Goal: Information Seeking & Learning: Learn about a topic

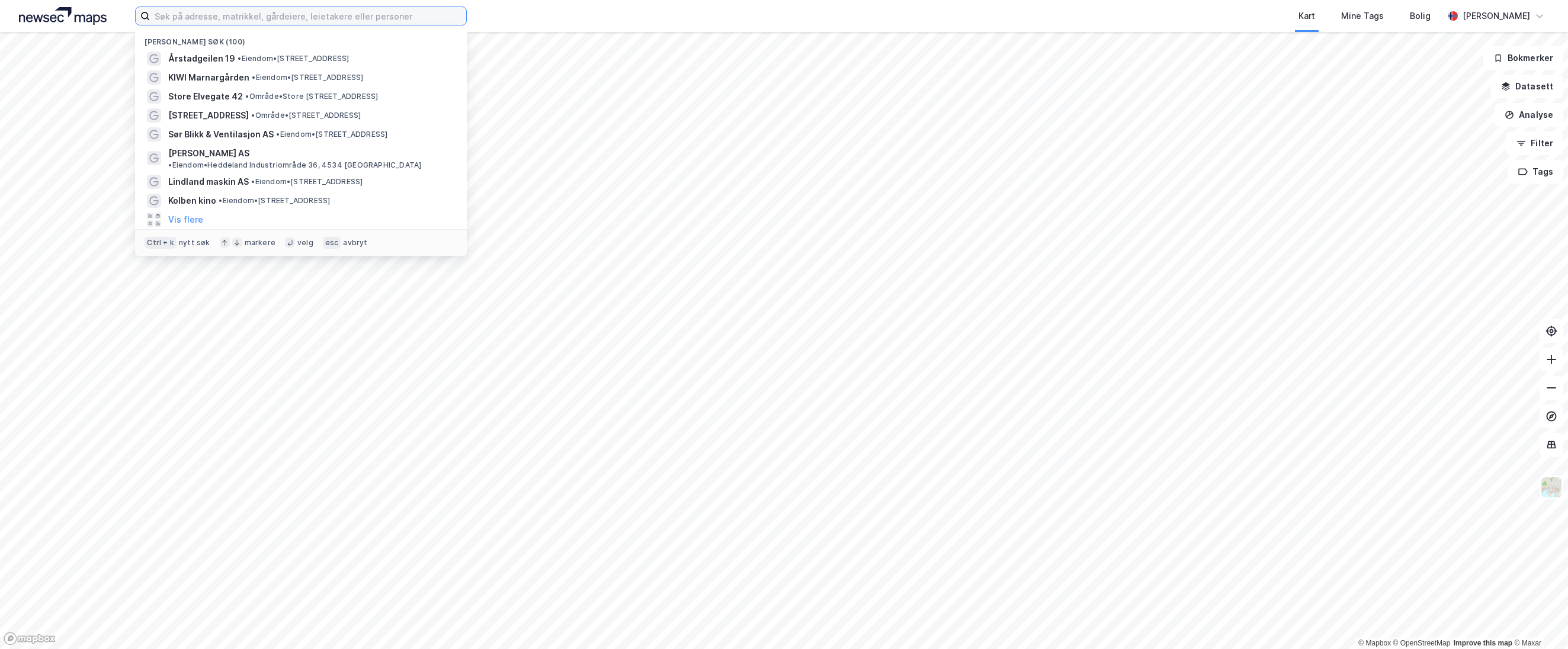
click at [178, 15] on input at bounding box center [309, 16] width 317 height 18
paste input "[STREET_ADDRESS]"
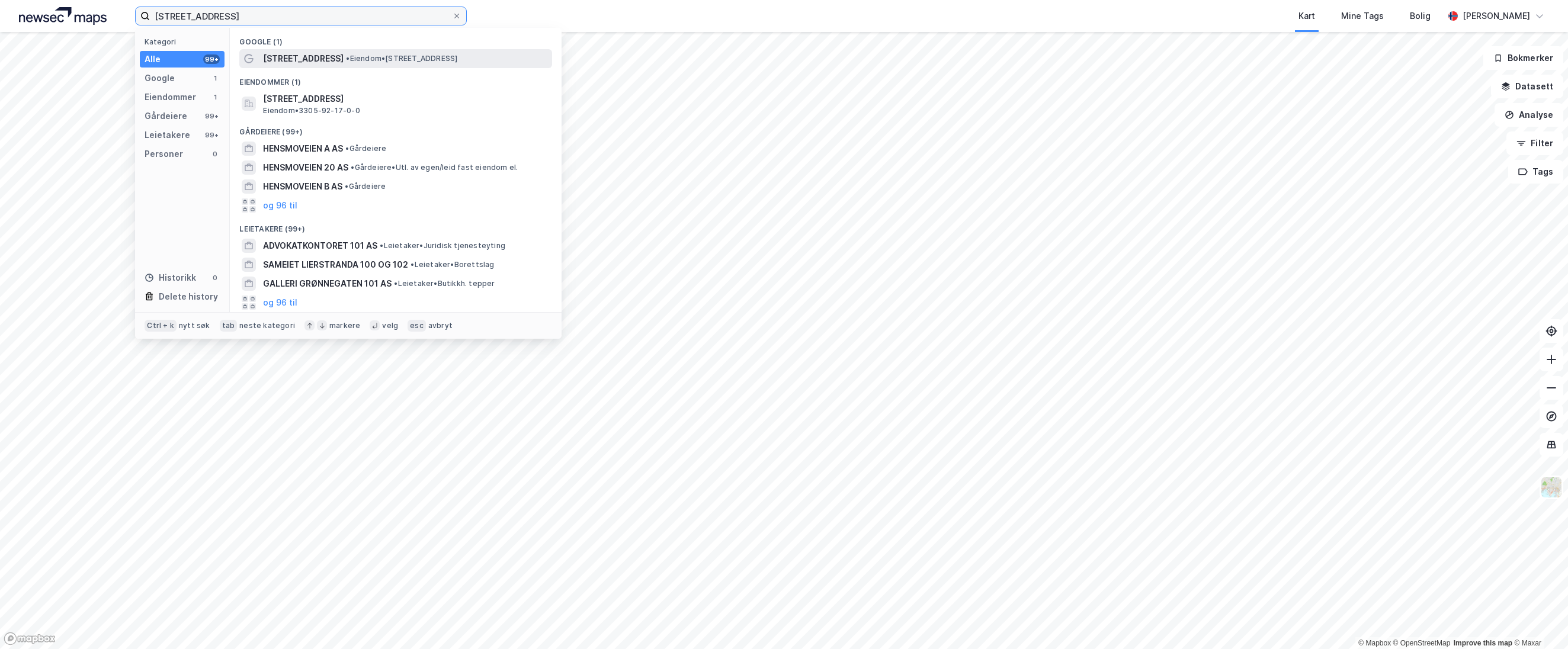
type input "[STREET_ADDRESS]"
click at [297, 54] on span "[STREET_ADDRESS]" at bounding box center [303, 58] width 80 height 14
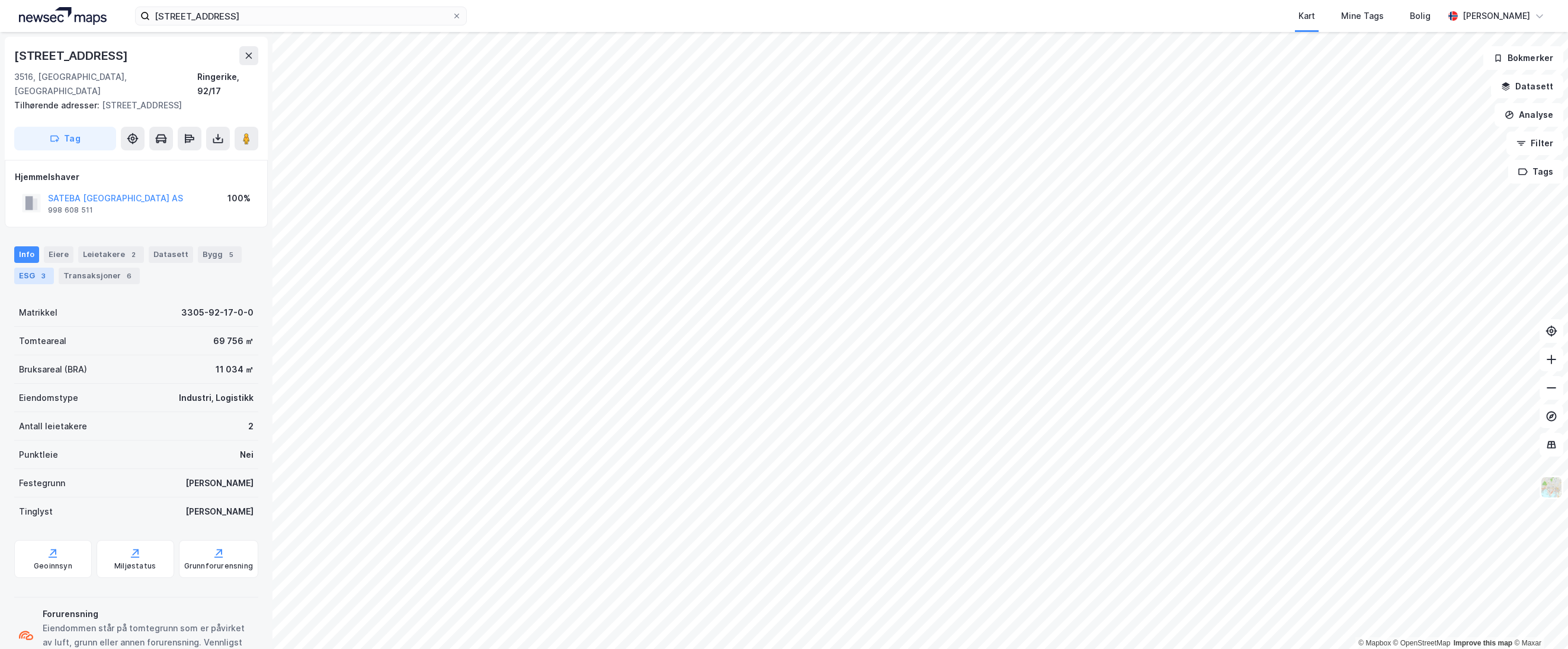
click at [40, 270] on div "3" at bounding box center [44, 276] width 12 height 12
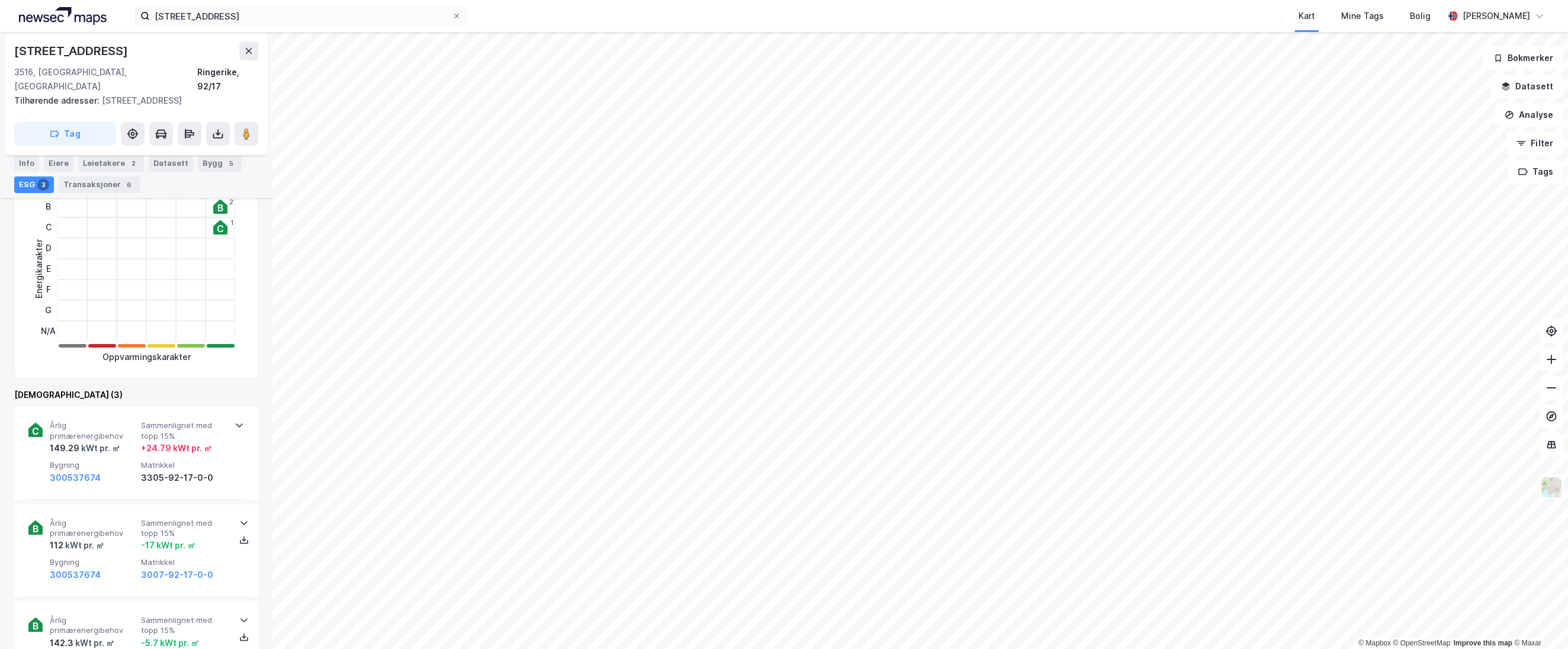
scroll to position [237, 0]
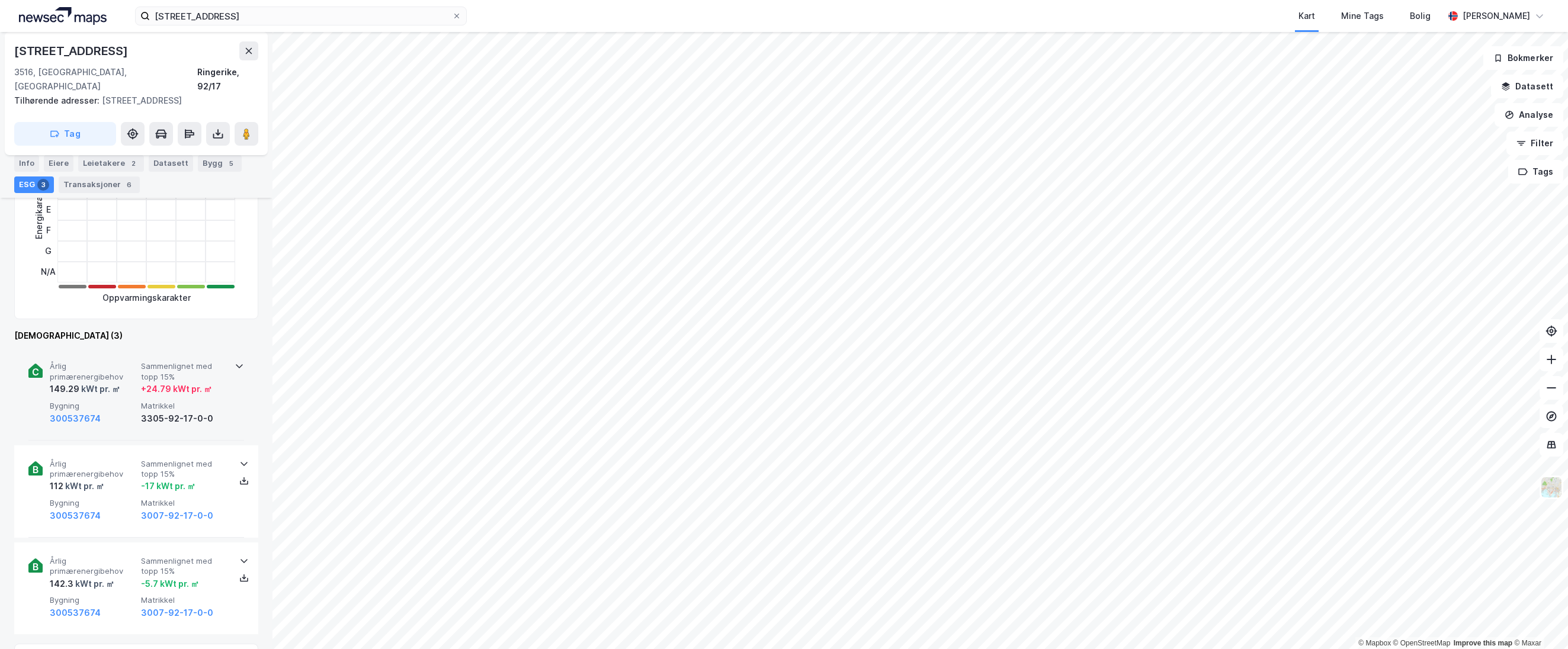
click at [147, 385] on div "Årlig primærenergibehov 149.29 kWt pr. ㎡ Sammenlignet med topp 15% + 24.79 kWt …" at bounding box center [138, 393] width 178 height 64
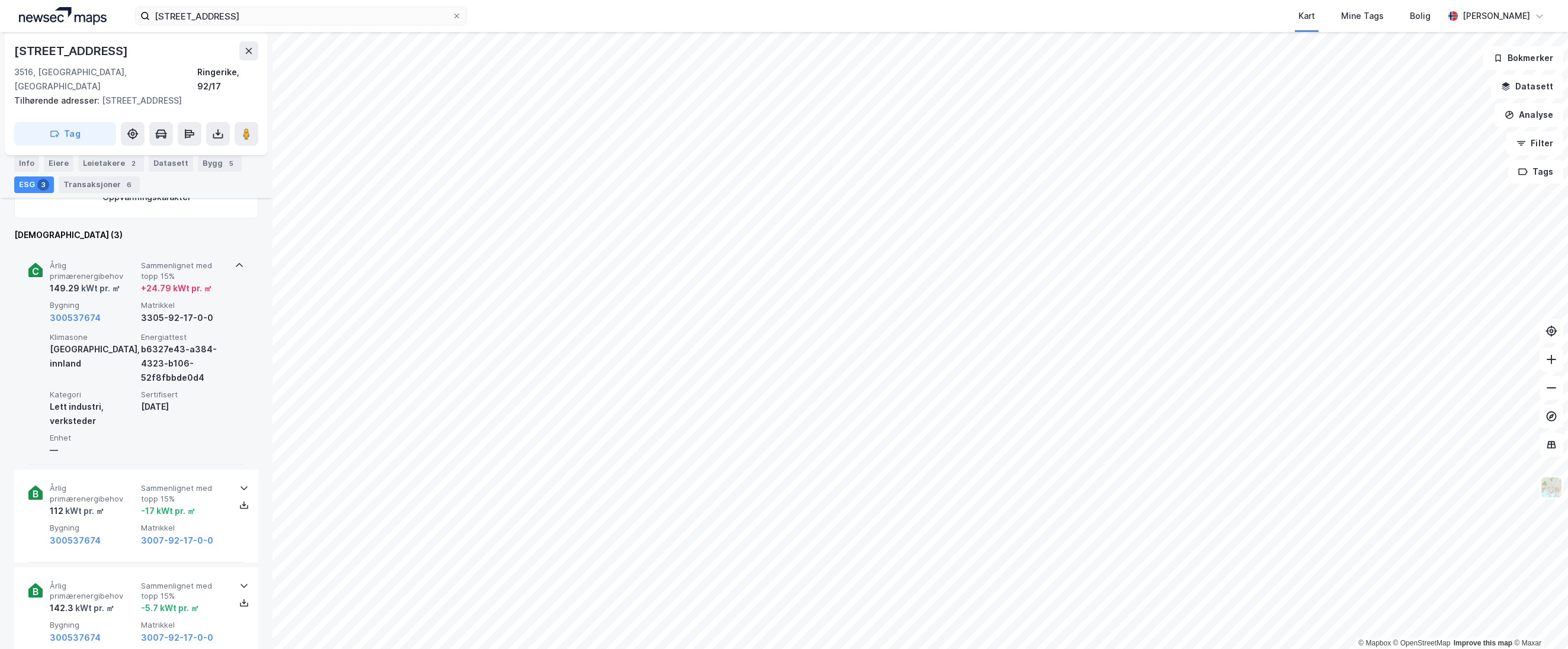
scroll to position [355, 0]
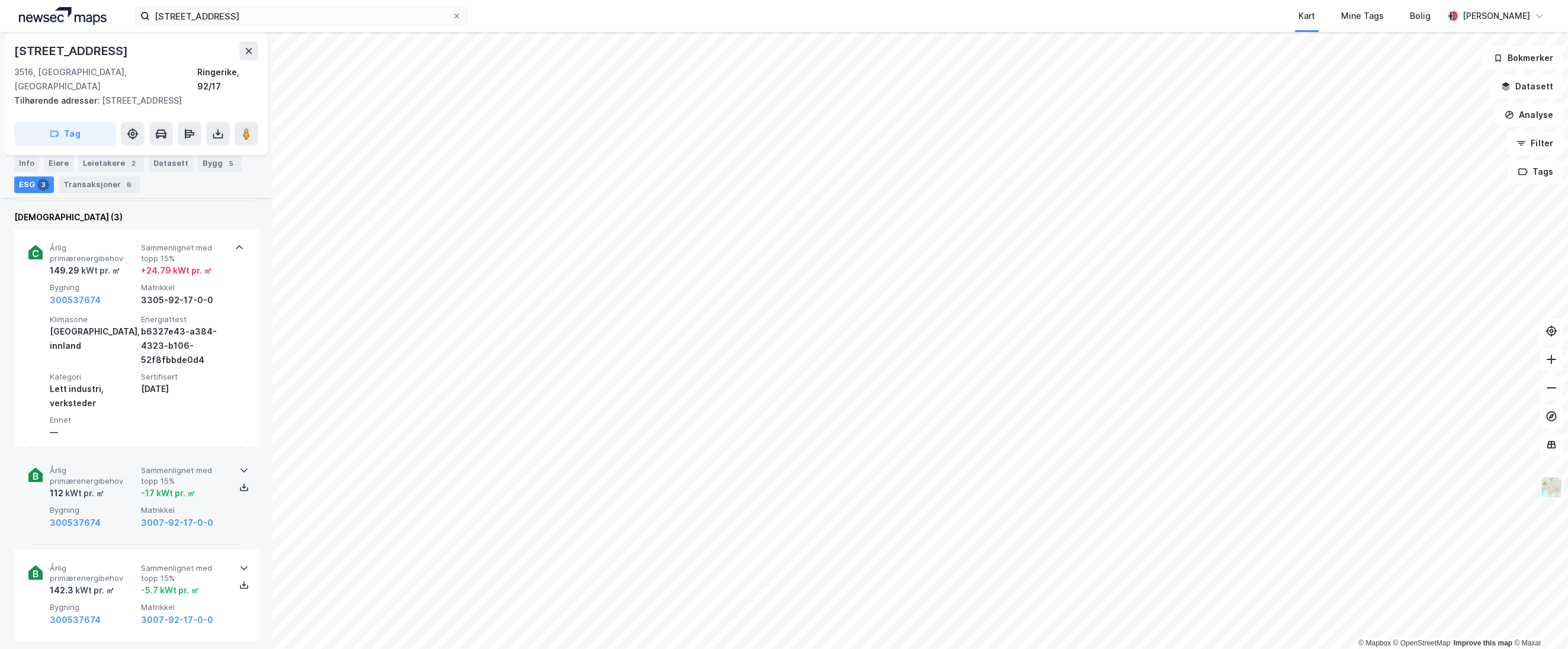
click at [164, 487] on div "-17 kWt pr. ㎡" at bounding box center [168, 494] width 54 height 14
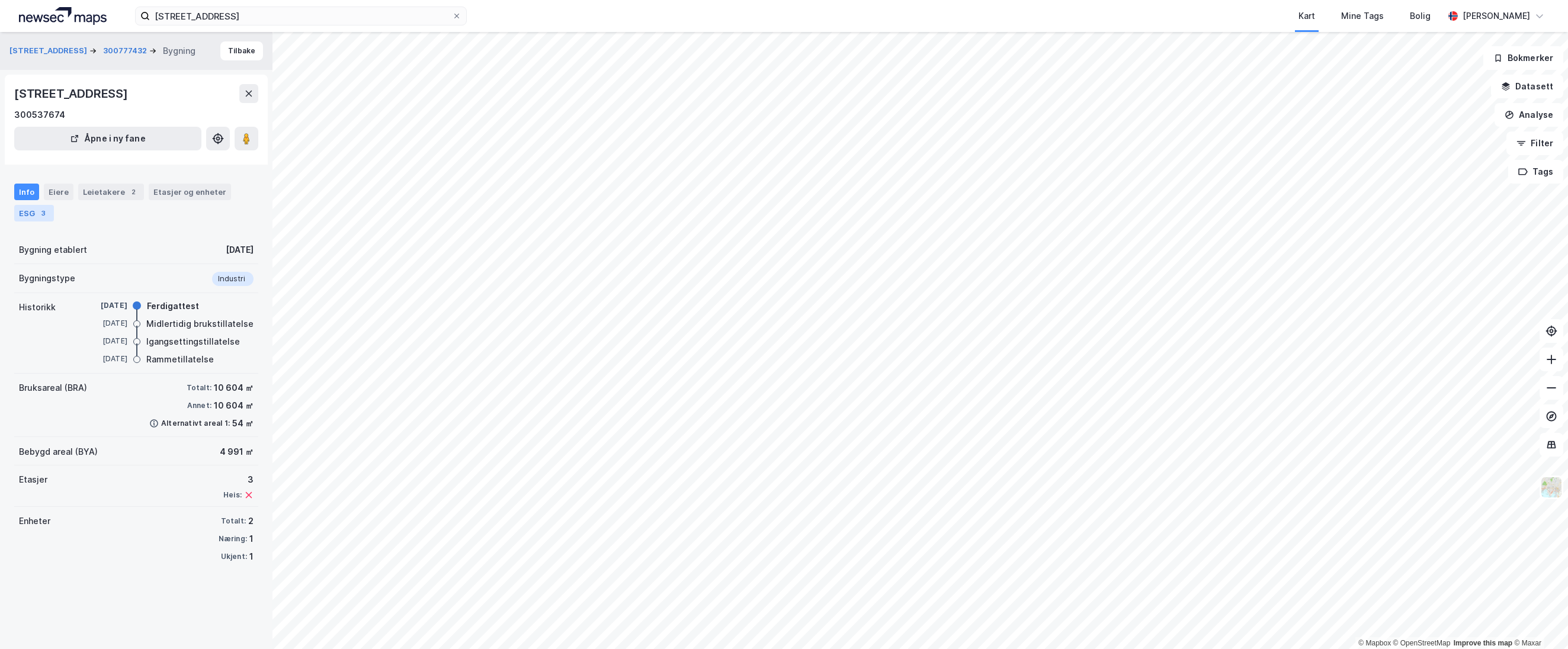
click at [18, 217] on div "ESG 3" at bounding box center [34, 213] width 40 height 17
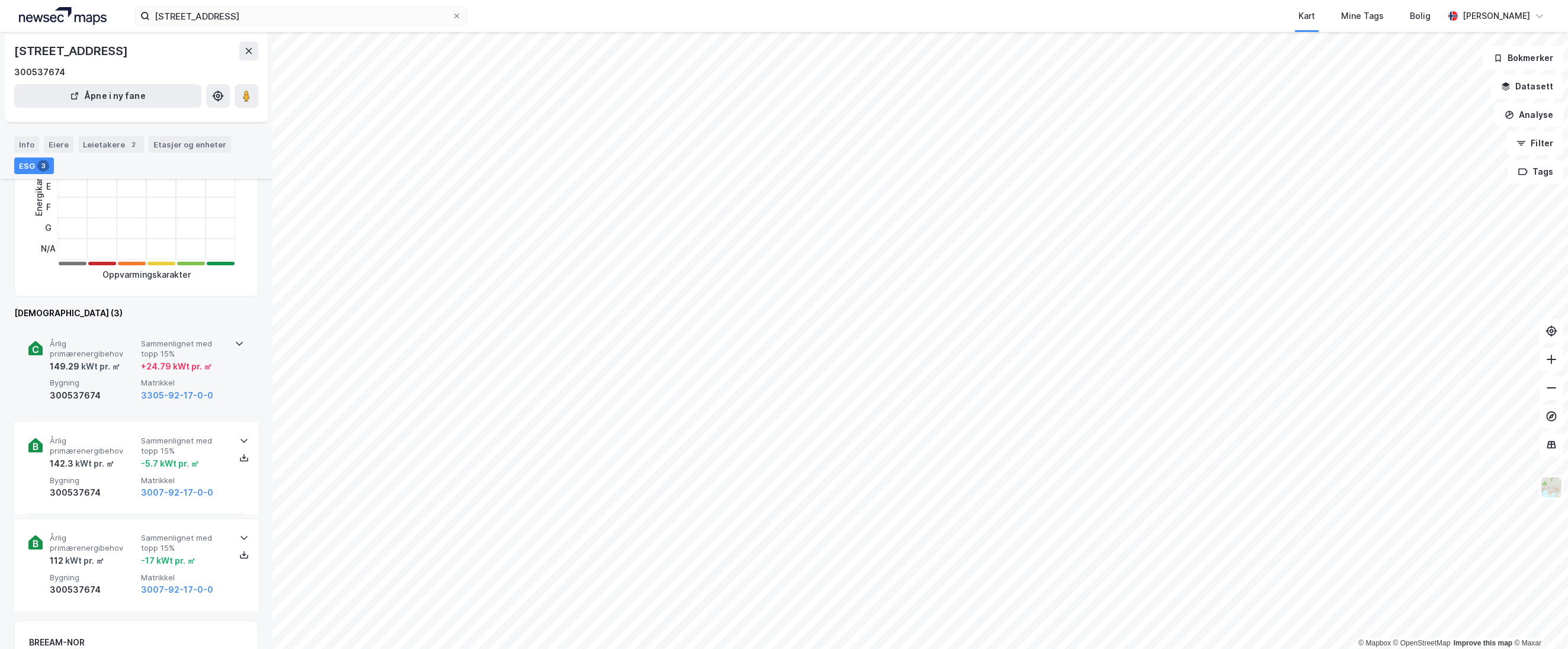
scroll to position [79, 0]
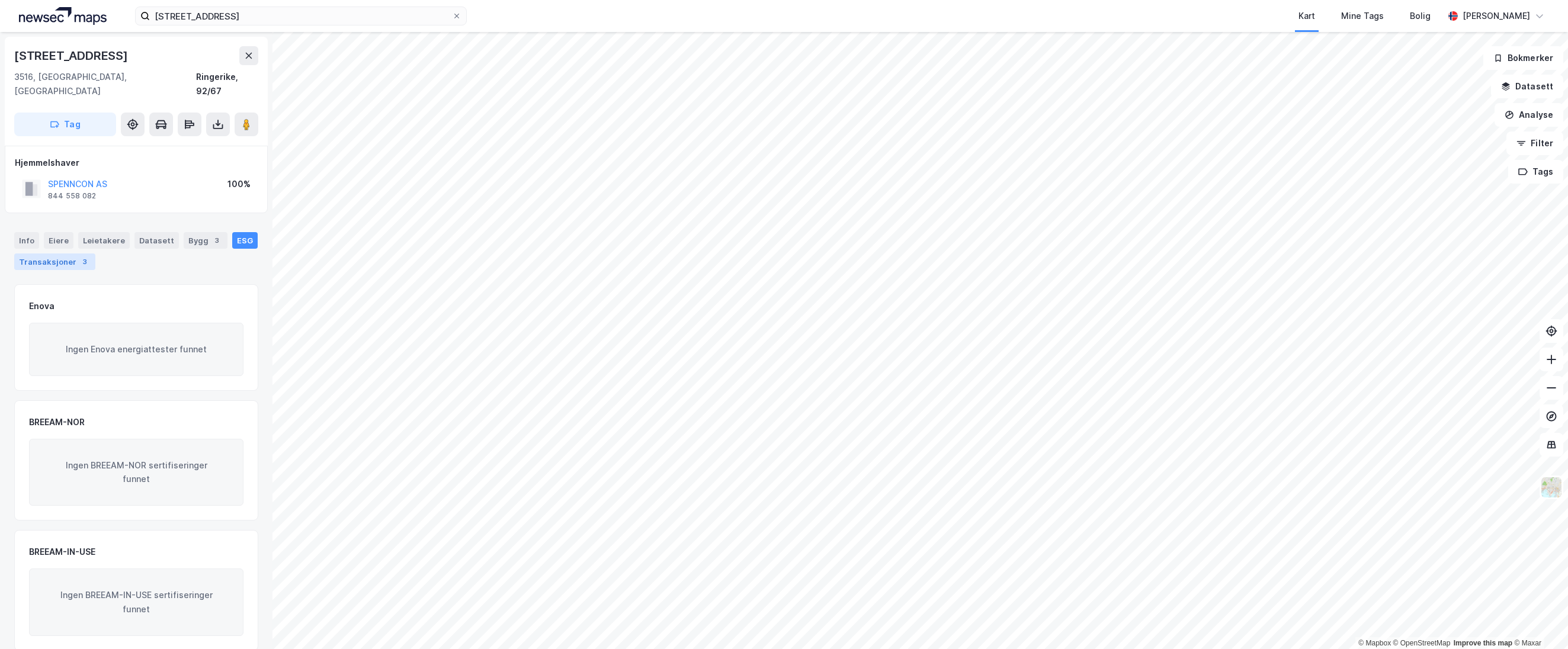
click at [58, 253] on div "Transaksjoner 3" at bounding box center [54, 261] width 81 height 17
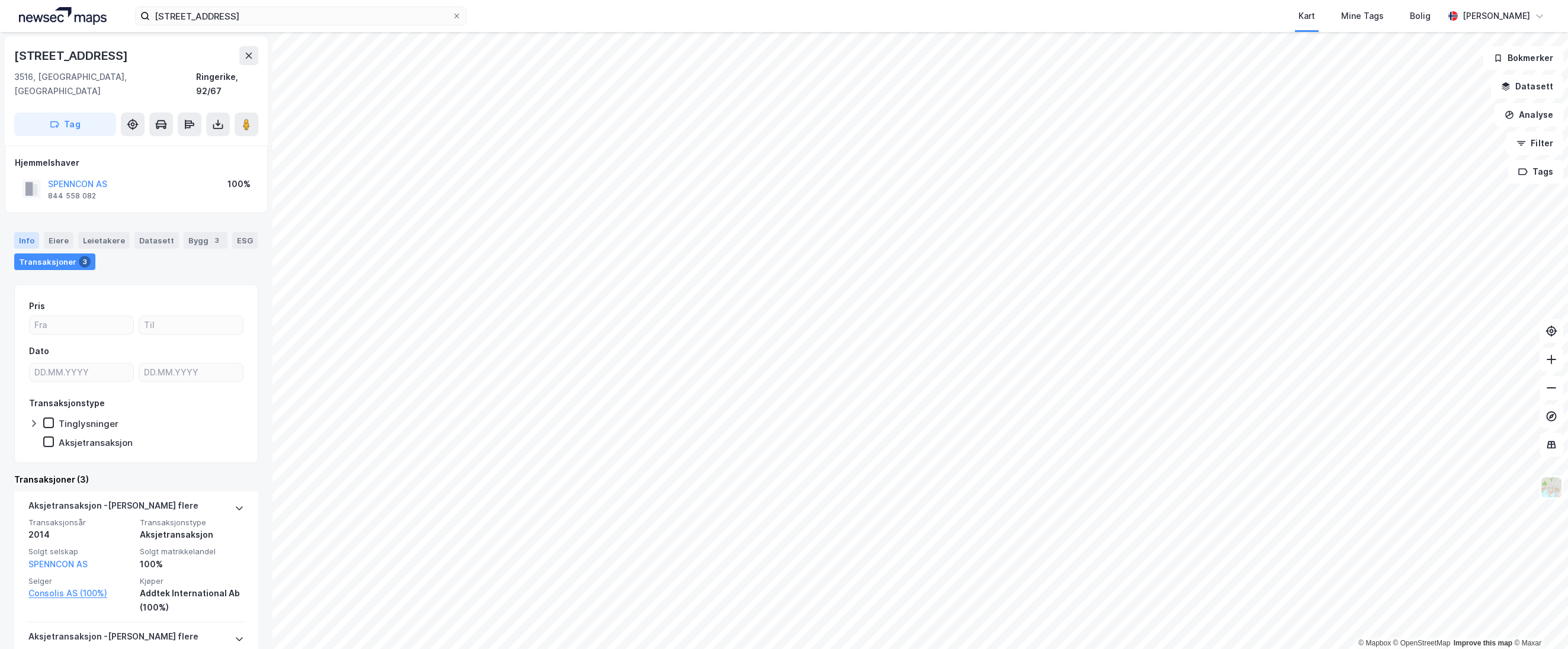
click at [28, 232] on div "Info" at bounding box center [26, 240] width 25 height 17
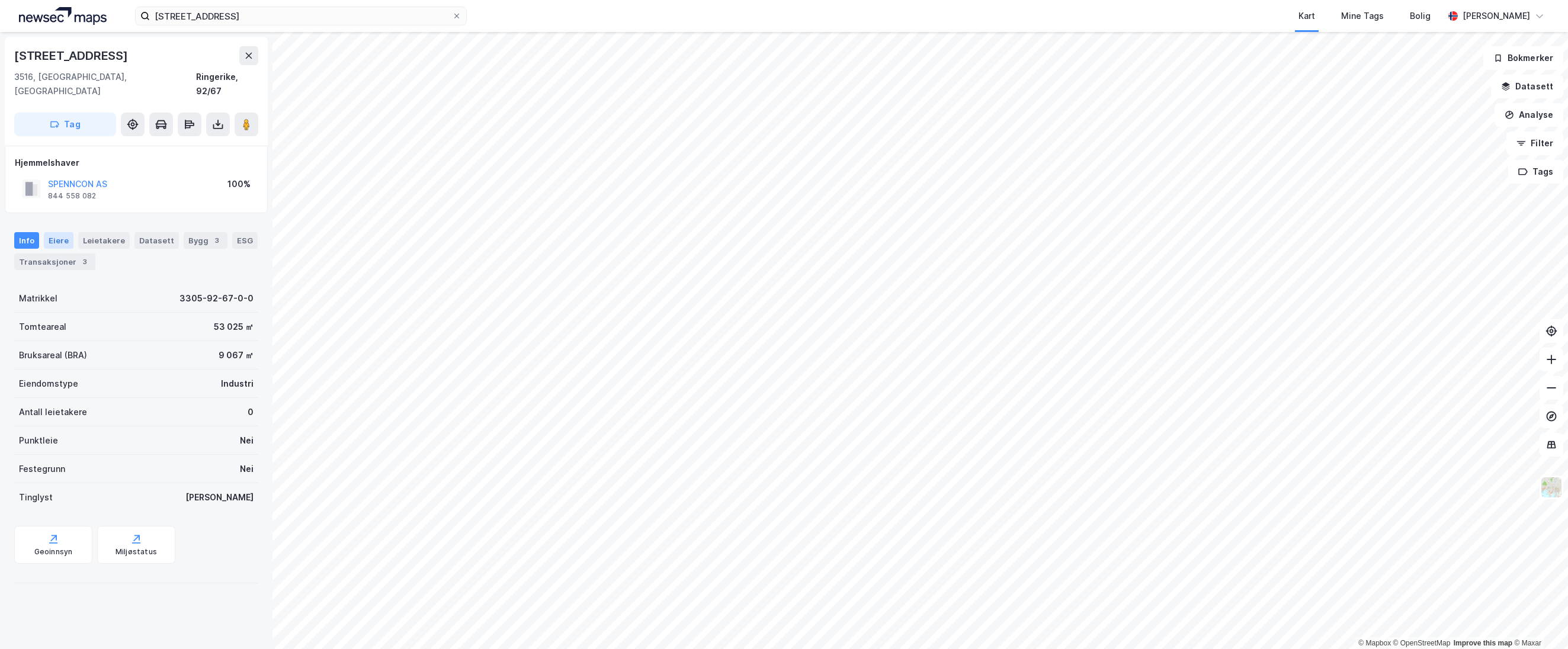
click at [44, 232] on div "Eiere" at bounding box center [58, 240] width 30 height 17
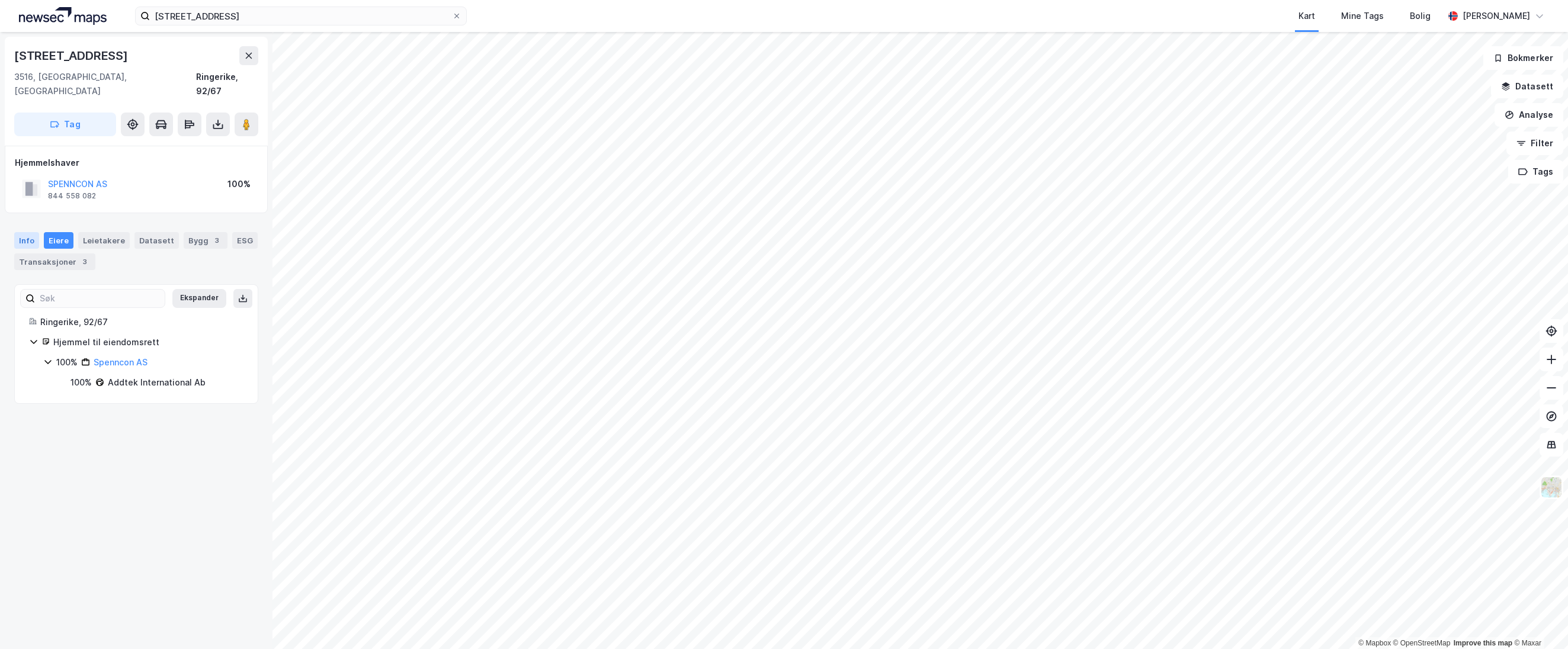
click at [36, 232] on div "Info" at bounding box center [26, 240] width 25 height 17
